Goal: Submit feedback/report problem

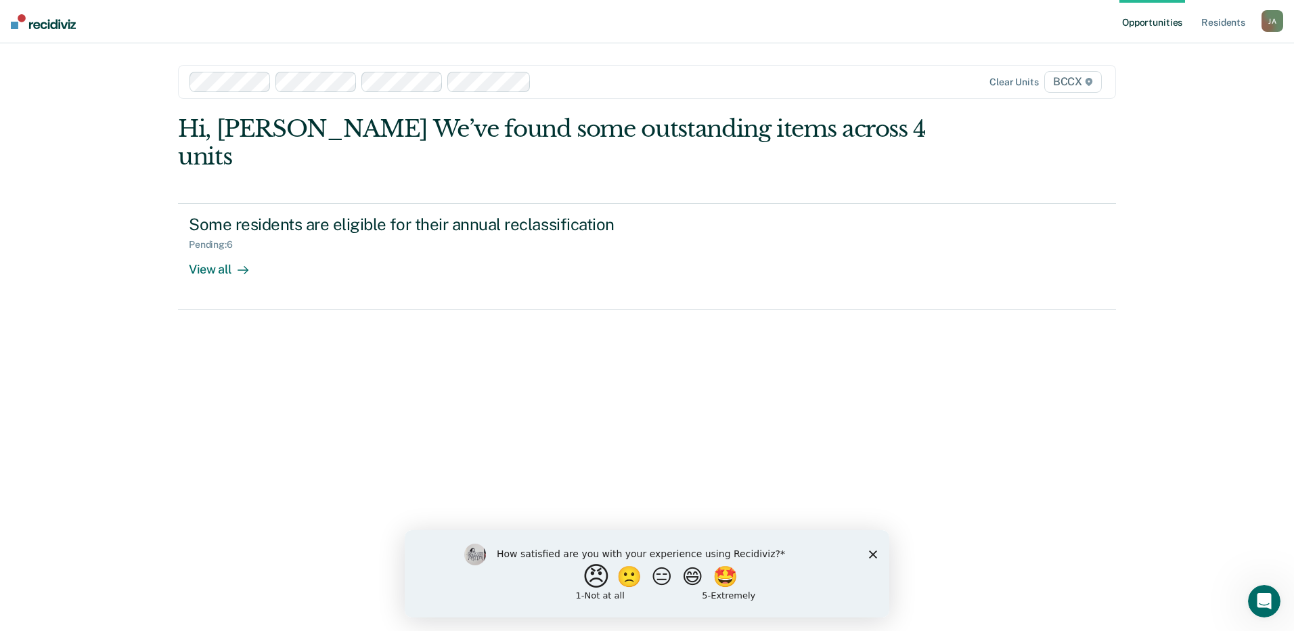
click at [582, 576] on button "😠" at bounding box center [598, 575] width 32 height 27
click at [713, 583] on input "Enter text..." at bounding box center [635, 585] width 277 height 27
type input "Still double work and the information it draws is not always correct, or up to …"
click at [784, 581] on icon "Submit your response" at bounding box center [784, 585] width 11 height 11
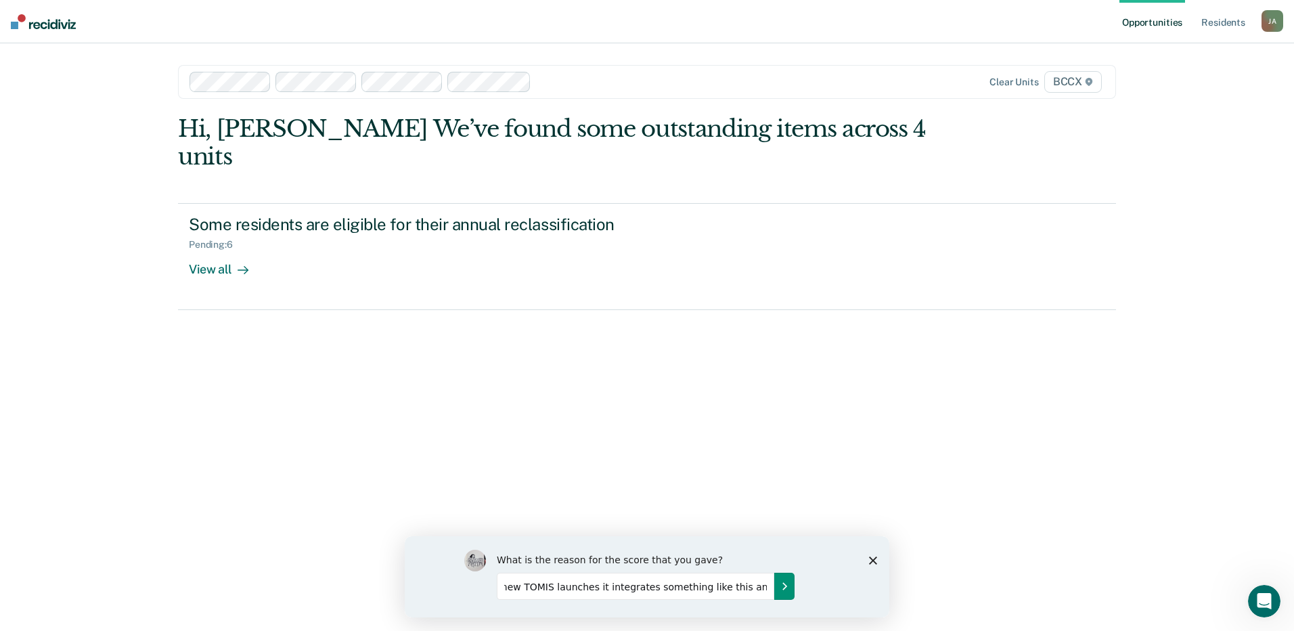
scroll to position [0, 0]
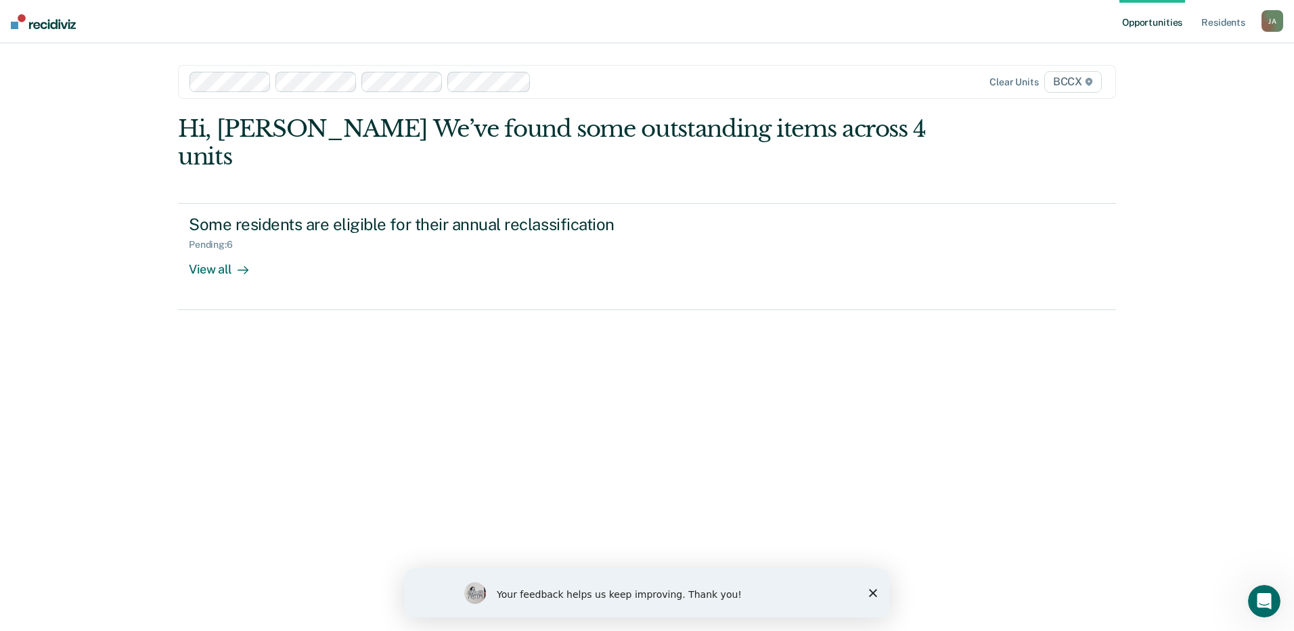
click at [873, 592] on polygon "Close survey" at bounding box center [873, 593] width 8 height 8
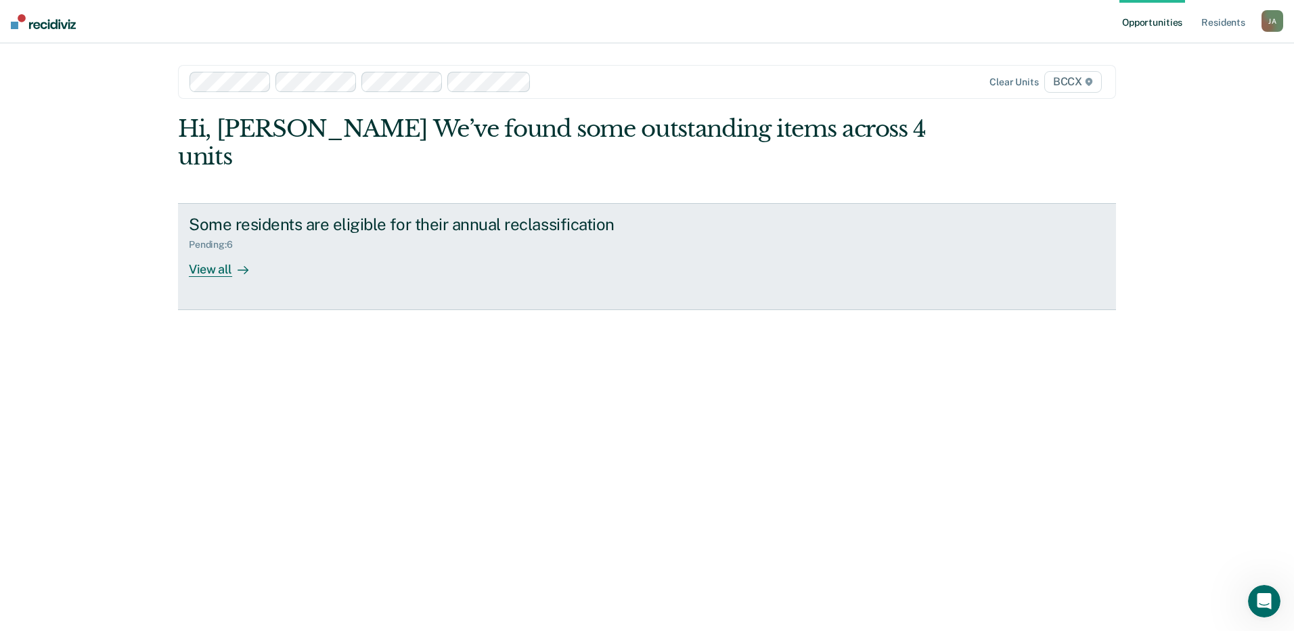
click at [219, 250] on div "View all" at bounding box center [227, 263] width 76 height 26
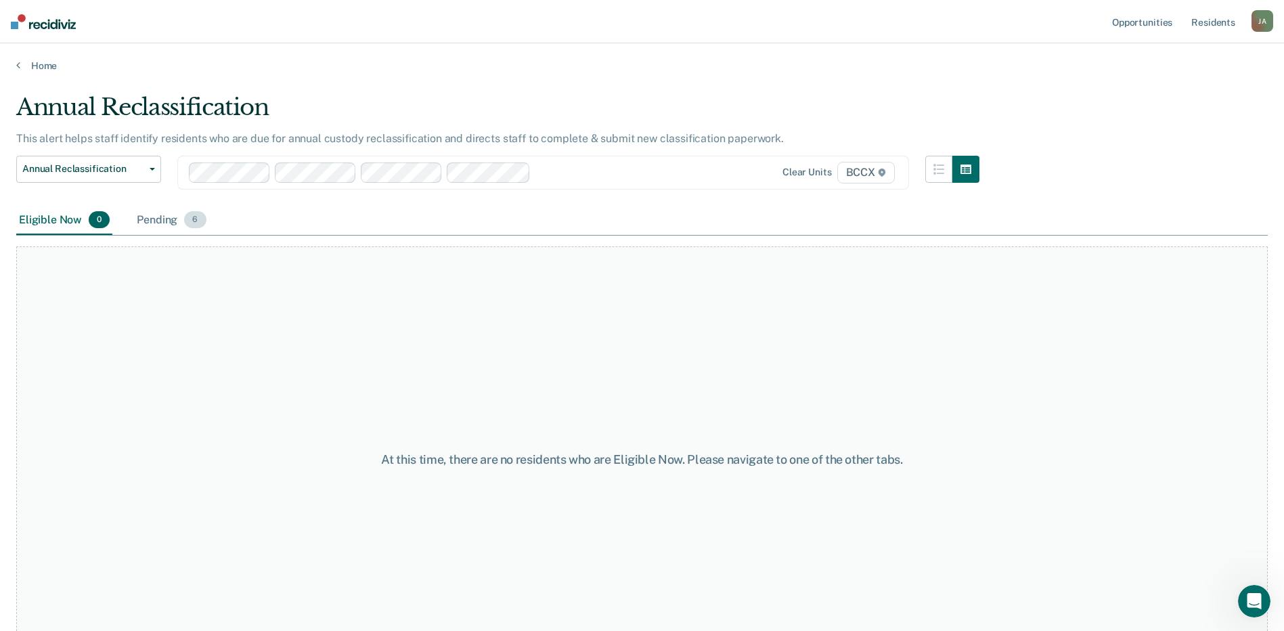
click at [165, 222] on div "Pending 6" at bounding box center [171, 221] width 74 height 30
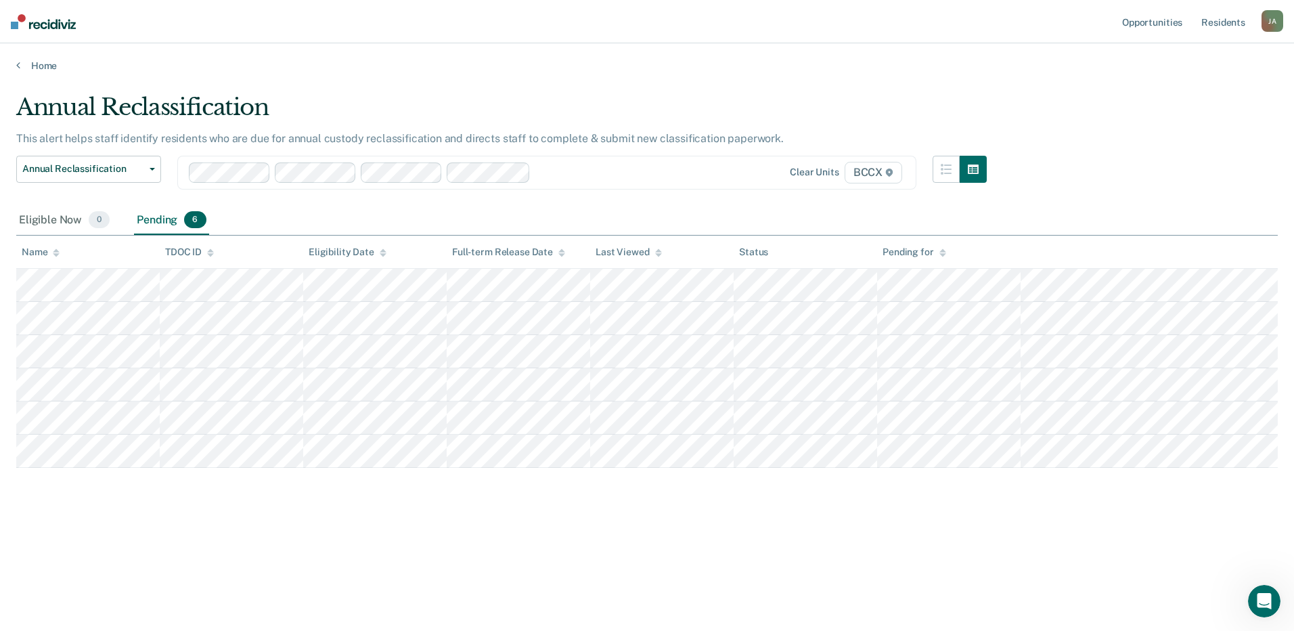
click at [389, 80] on main "Annual Reclassification This alert helps staff identify residents who are due f…" at bounding box center [647, 349] width 1294 height 555
